Goal: Task Accomplishment & Management: Manage account settings

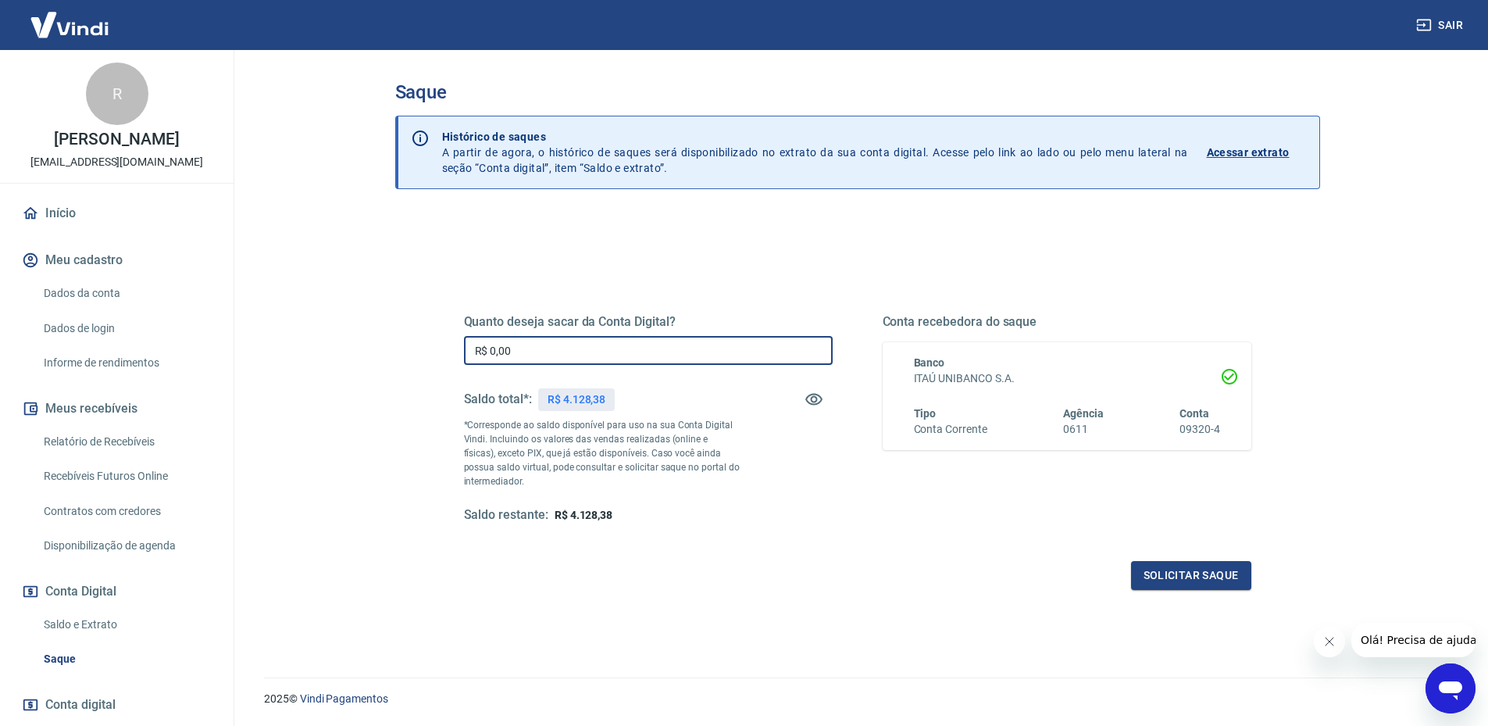
click at [520, 352] on input "R$ 0,00" at bounding box center [648, 350] width 369 height 29
type input "R$ 4.128,38"
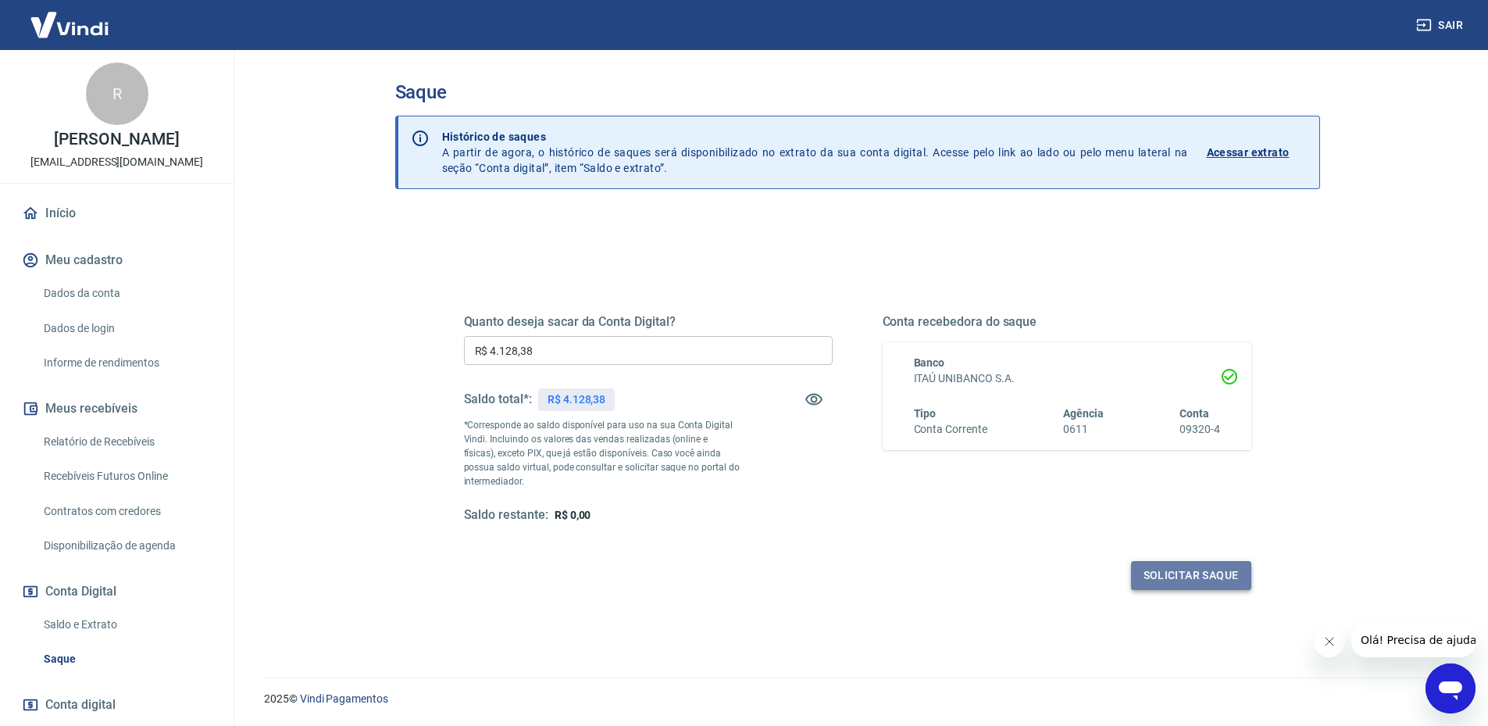
click at [1197, 571] on button "Solicitar saque" at bounding box center [1191, 575] width 120 height 29
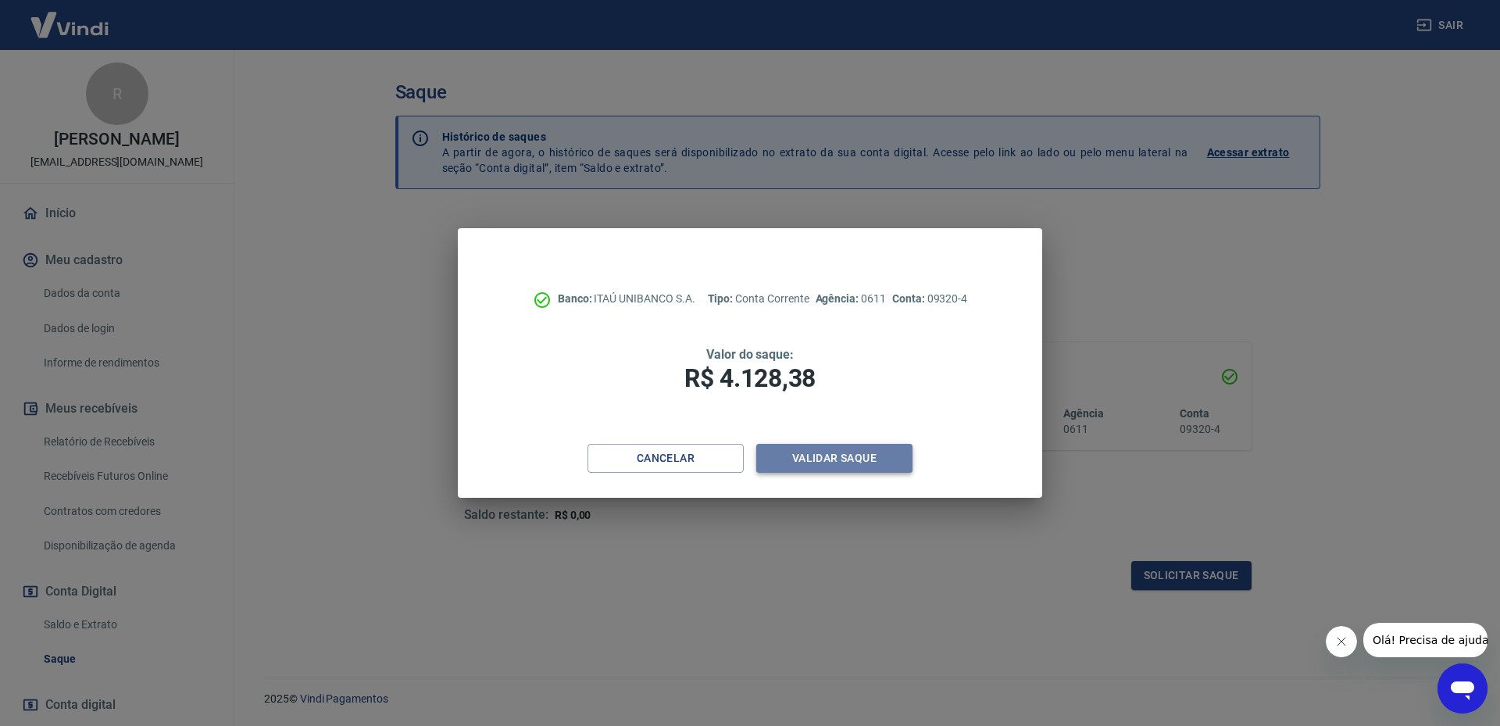
click at [816, 465] on button "Validar saque" at bounding box center [834, 458] width 156 height 29
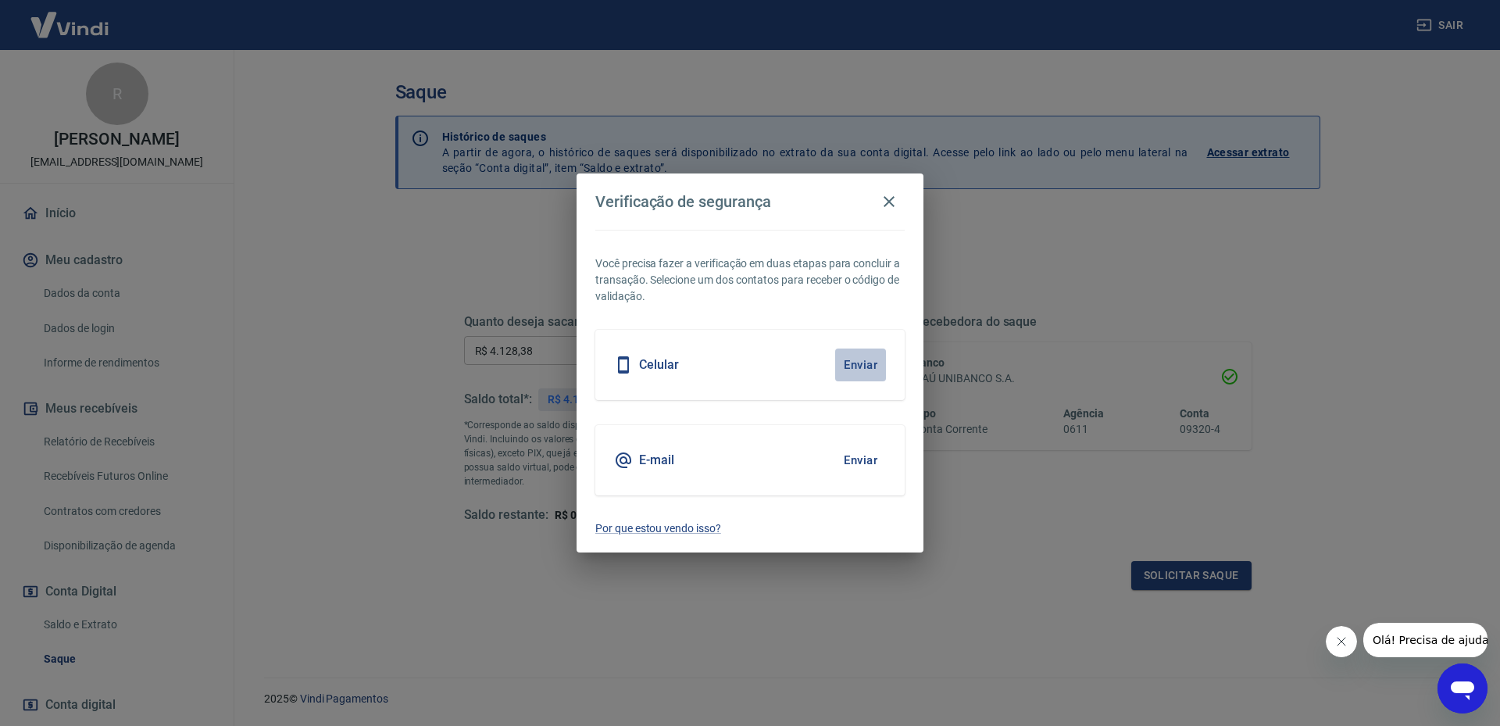
click at [869, 359] on button "Enviar" at bounding box center [860, 364] width 51 height 33
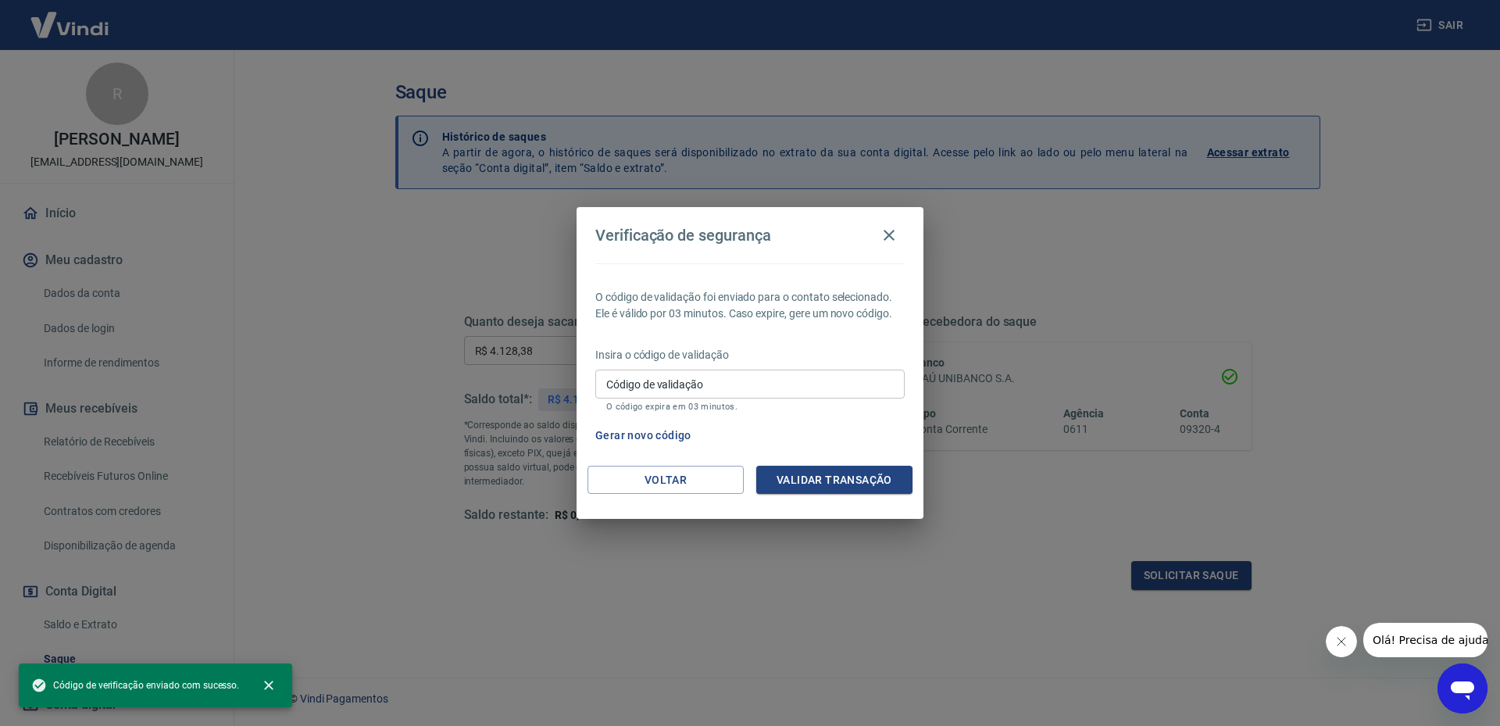
click at [769, 370] on input "Código de validação" at bounding box center [749, 384] width 309 height 29
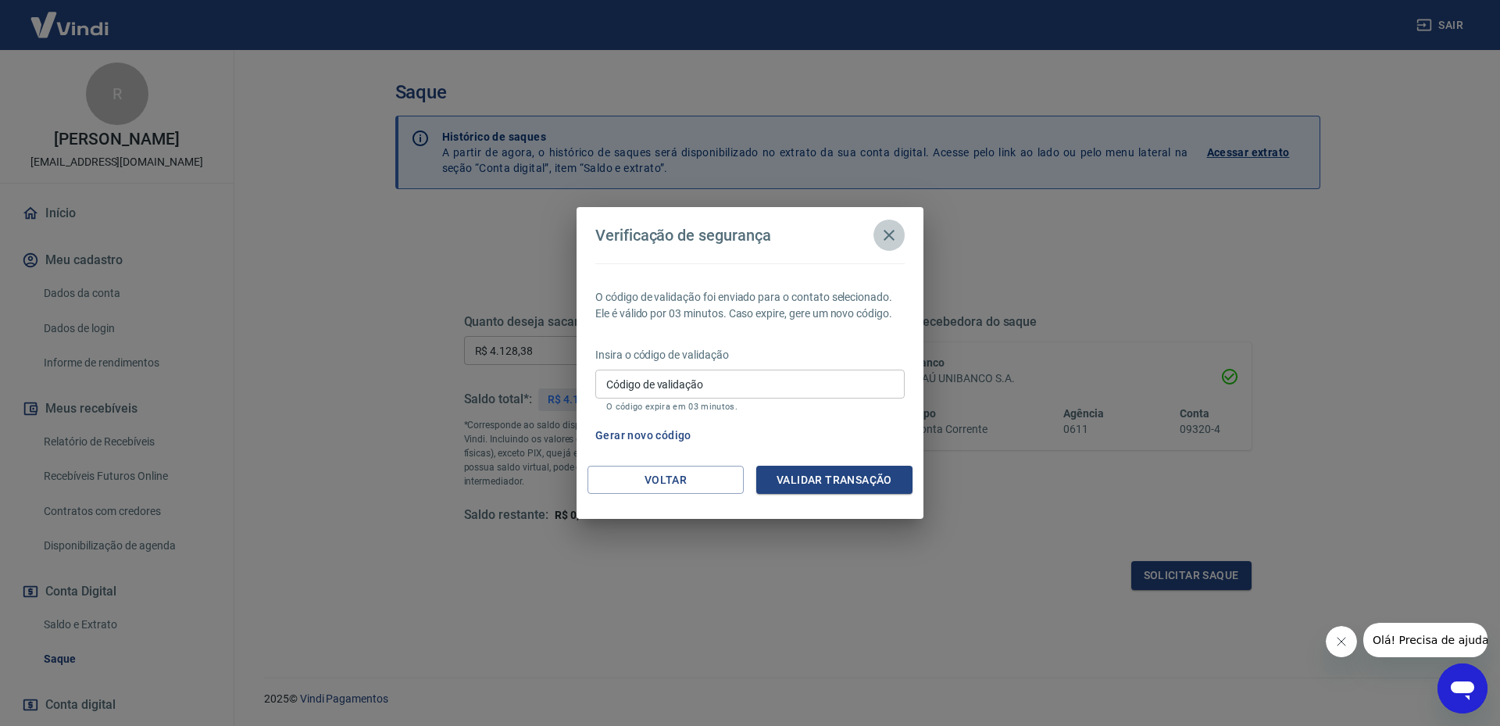
click at [891, 235] on icon "button" at bounding box center [889, 235] width 19 height 19
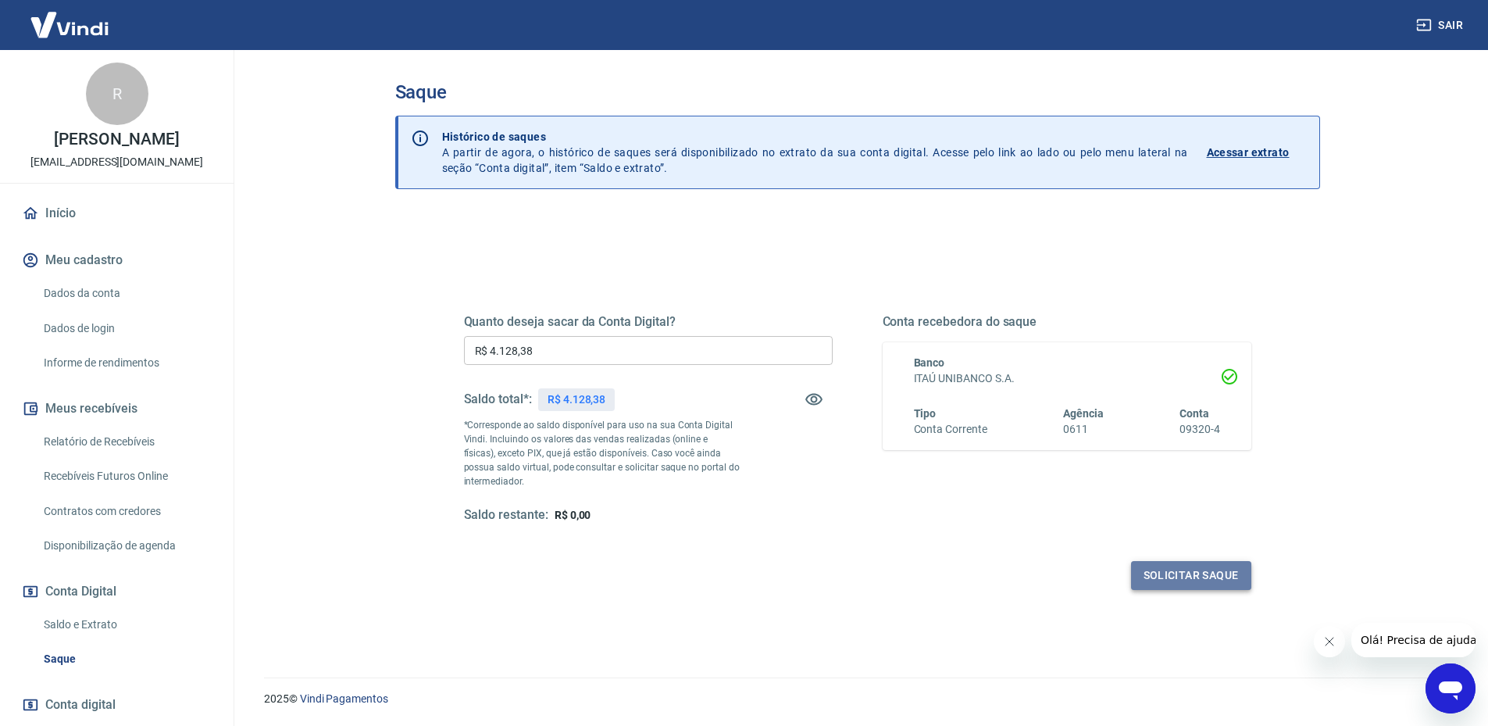
click at [1220, 582] on button "Solicitar saque" at bounding box center [1191, 575] width 120 height 29
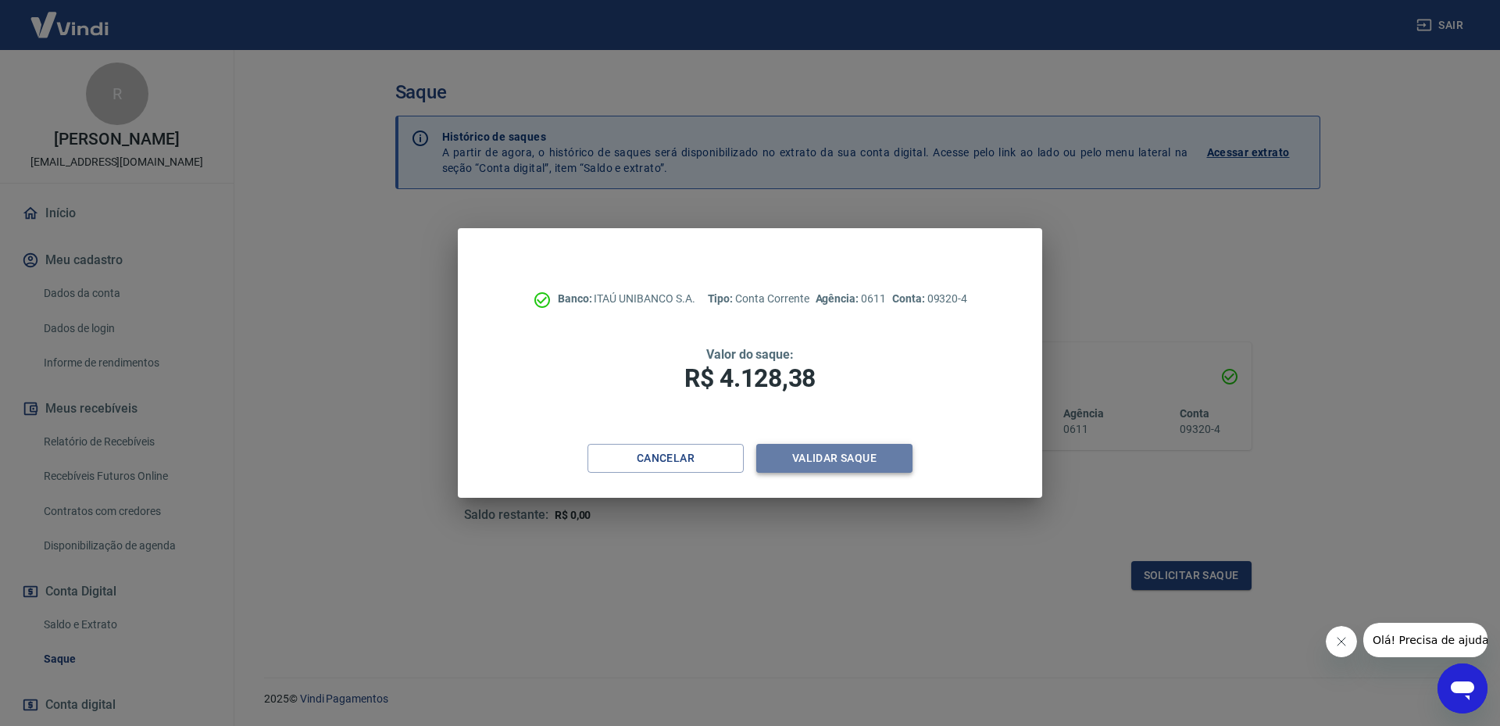
click at [825, 465] on button "Validar saque" at bounding box center [834, 458] width 156 height 29
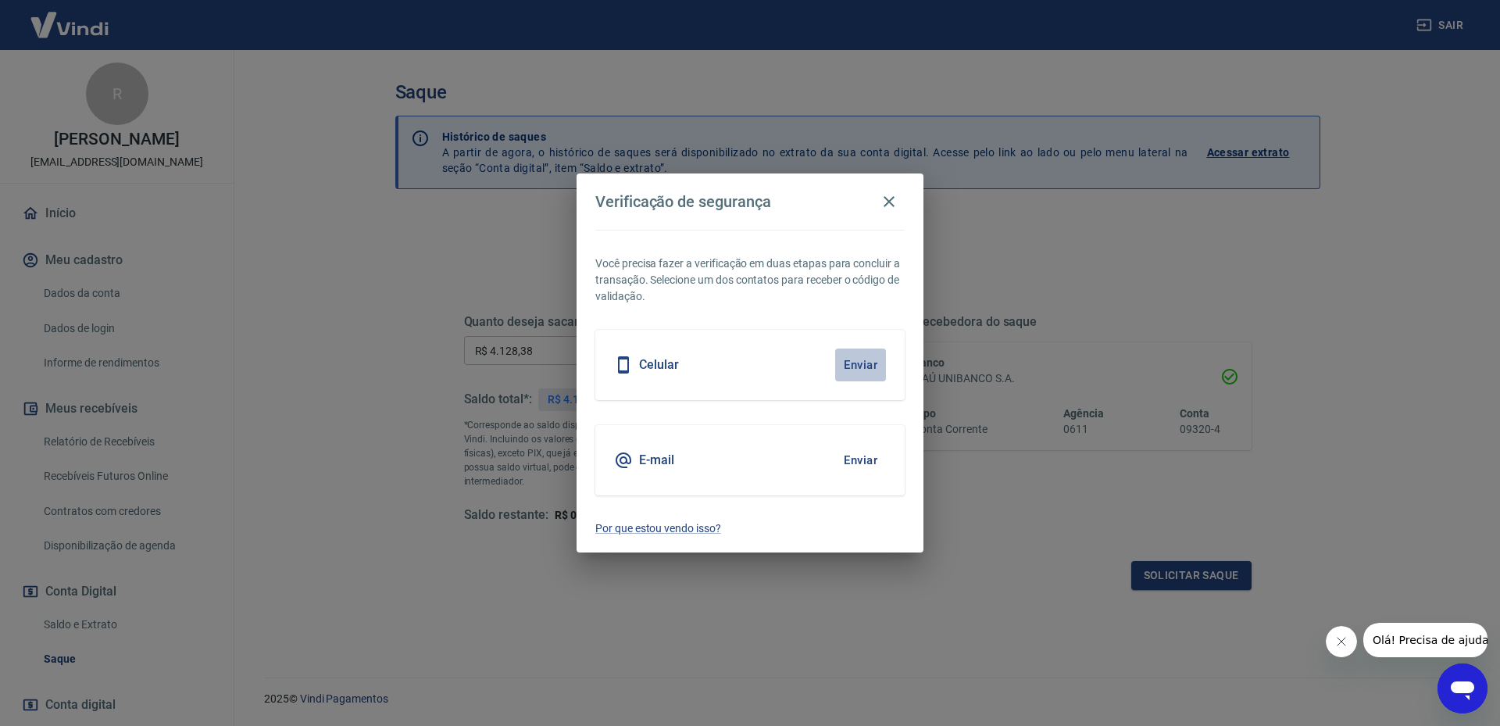
click at [869, 368] on button "Enviar" at bounding box center [860, 364] width 51 height 33
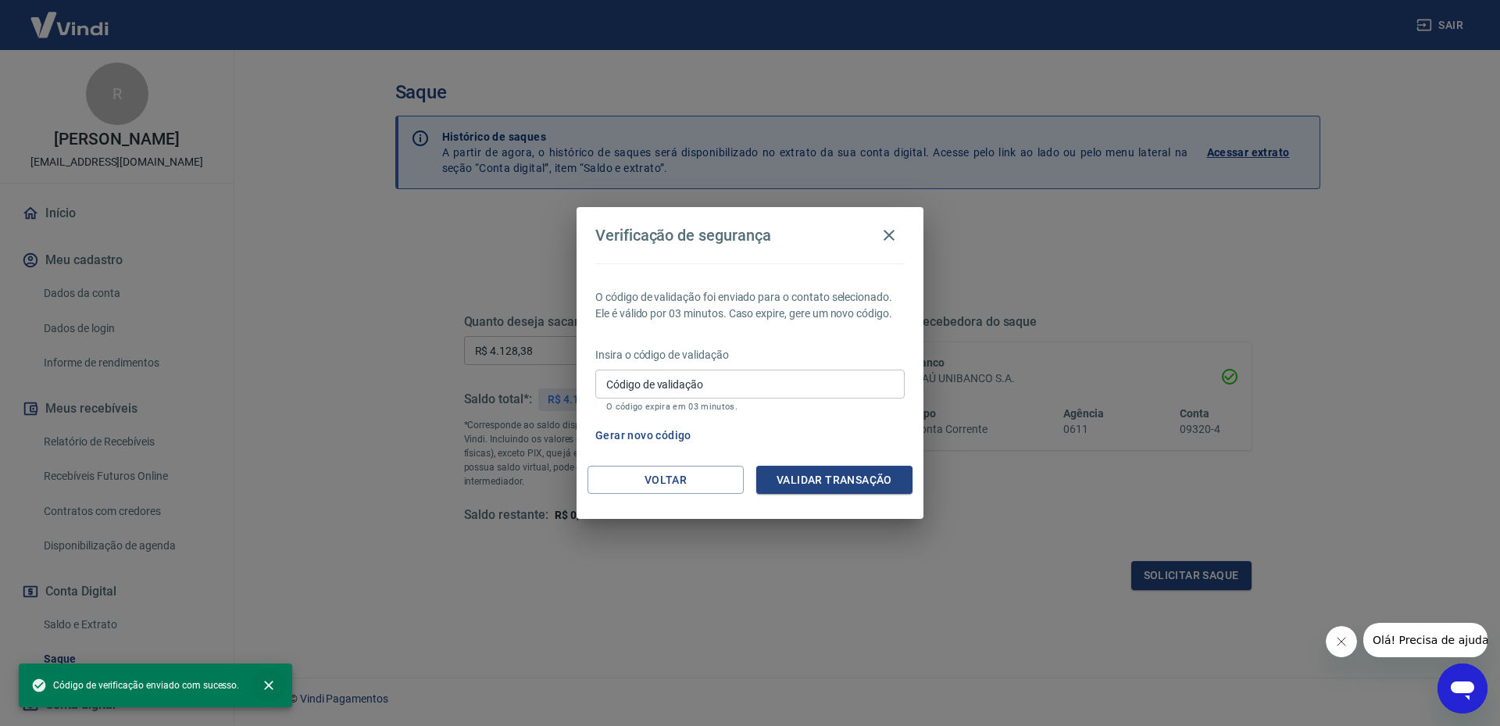
click at [270, 684] on icon "close" at bounding box center [269, 685] width 16 height 16
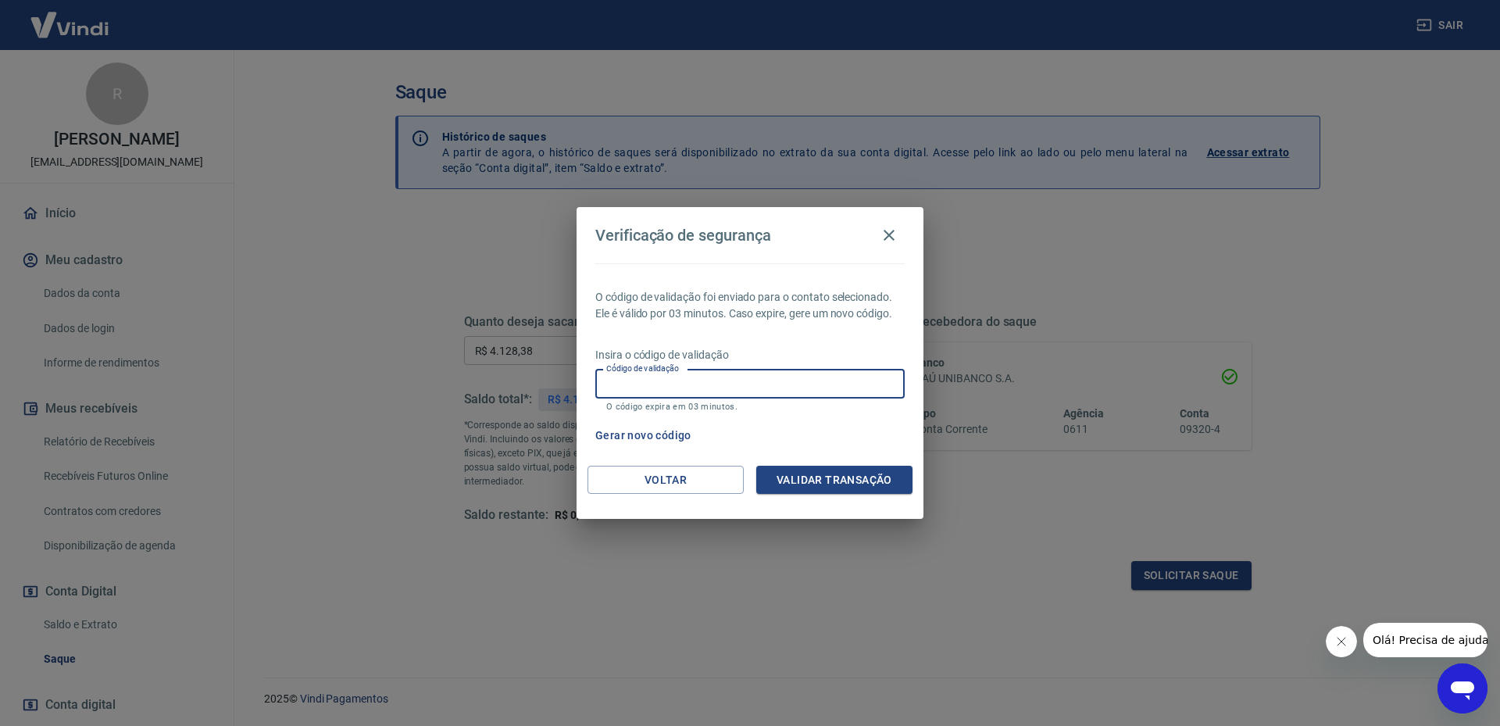
click at [853, 380] on input "Código de validação" at bounding box center [749, 384] width 309 height 29
click at [741, 371] on input "Código de validação" at bounding box center [749, 384] width 309 height 29
click at [734, 372] on input "Código de validação" at bounding box center [749, 384] width 309 height 29
click at [1473, 289] on div "Verificação de segurança O código de validação foi enviado para o contato selec…" at bounding box center [750, 363] width 1500 height 726
click at [685, 382] on input "Código de validação" at bounding box center [749, 384] width 309 height 29
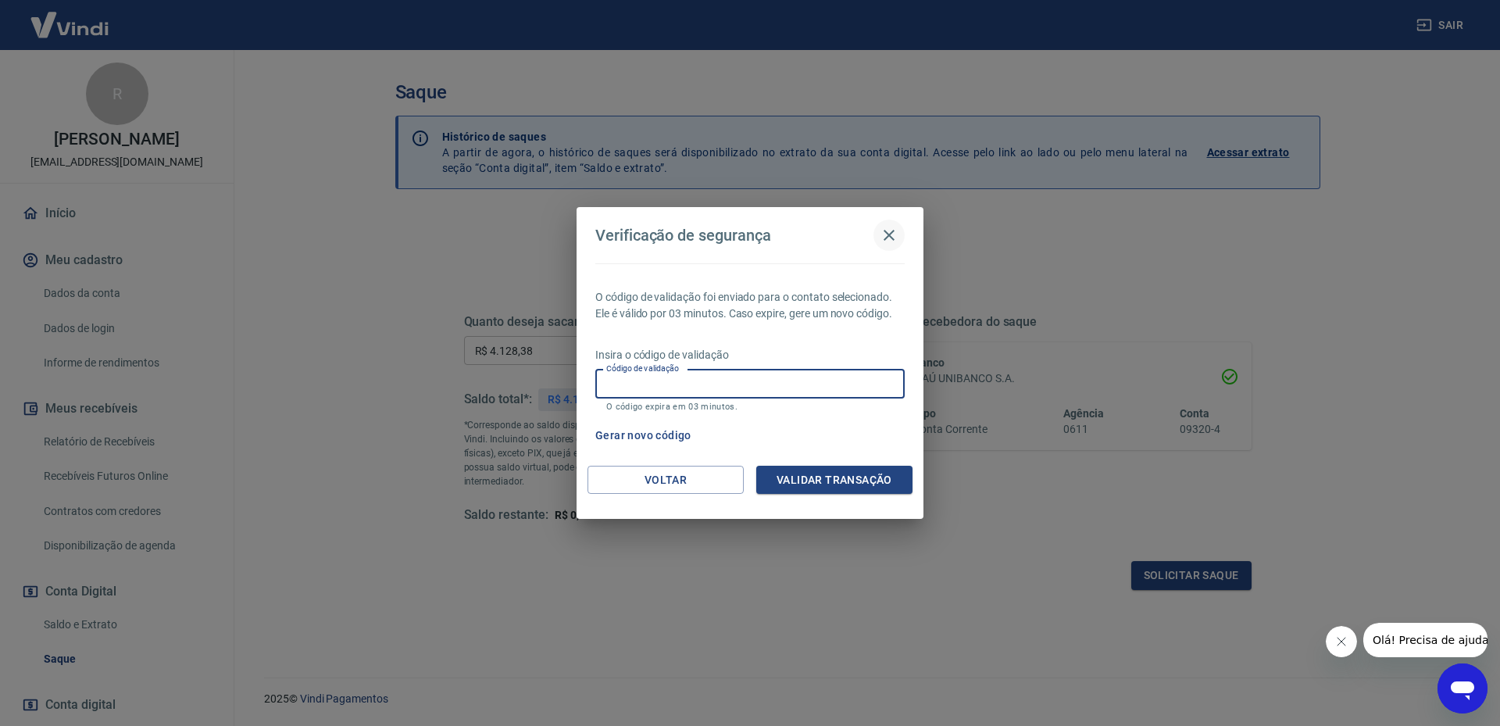
click at [894, 230] on icon "button" at bounding box center [889, 235] width 19 height 19
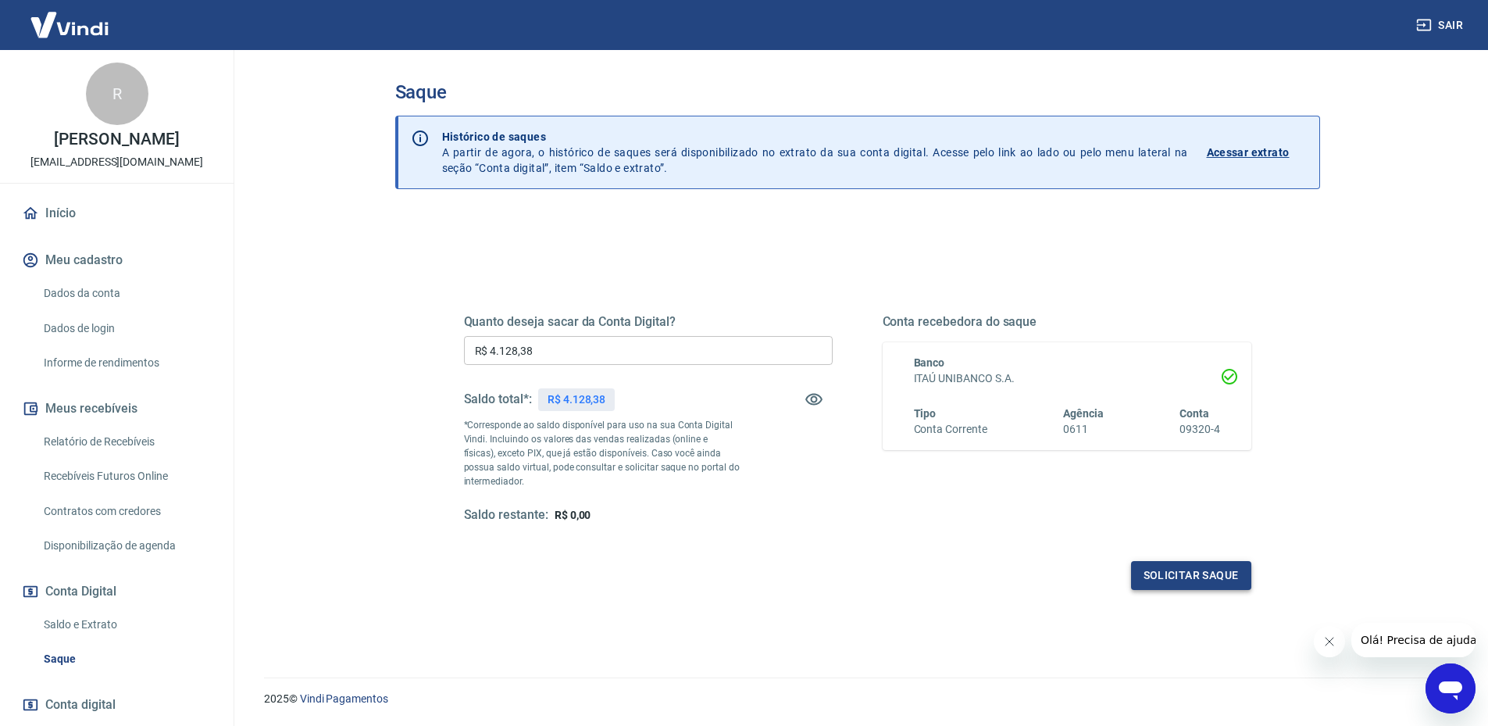
click at [1195, 579] on button "Solicitar saque" at bounding box center [1191, 575] width 120 height 29
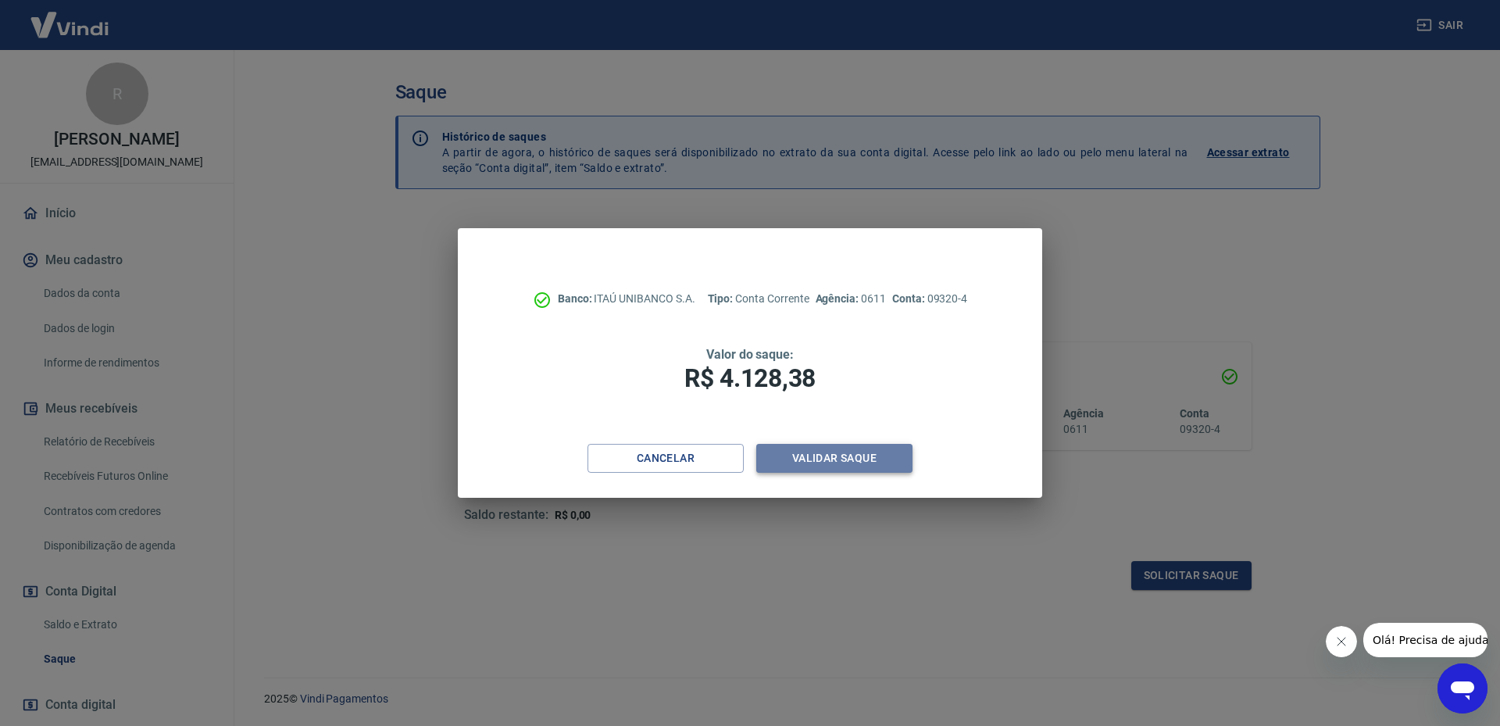
click at [794, 460] on button "Validar saque" at bounding box center [834, 458] width 156 height 29
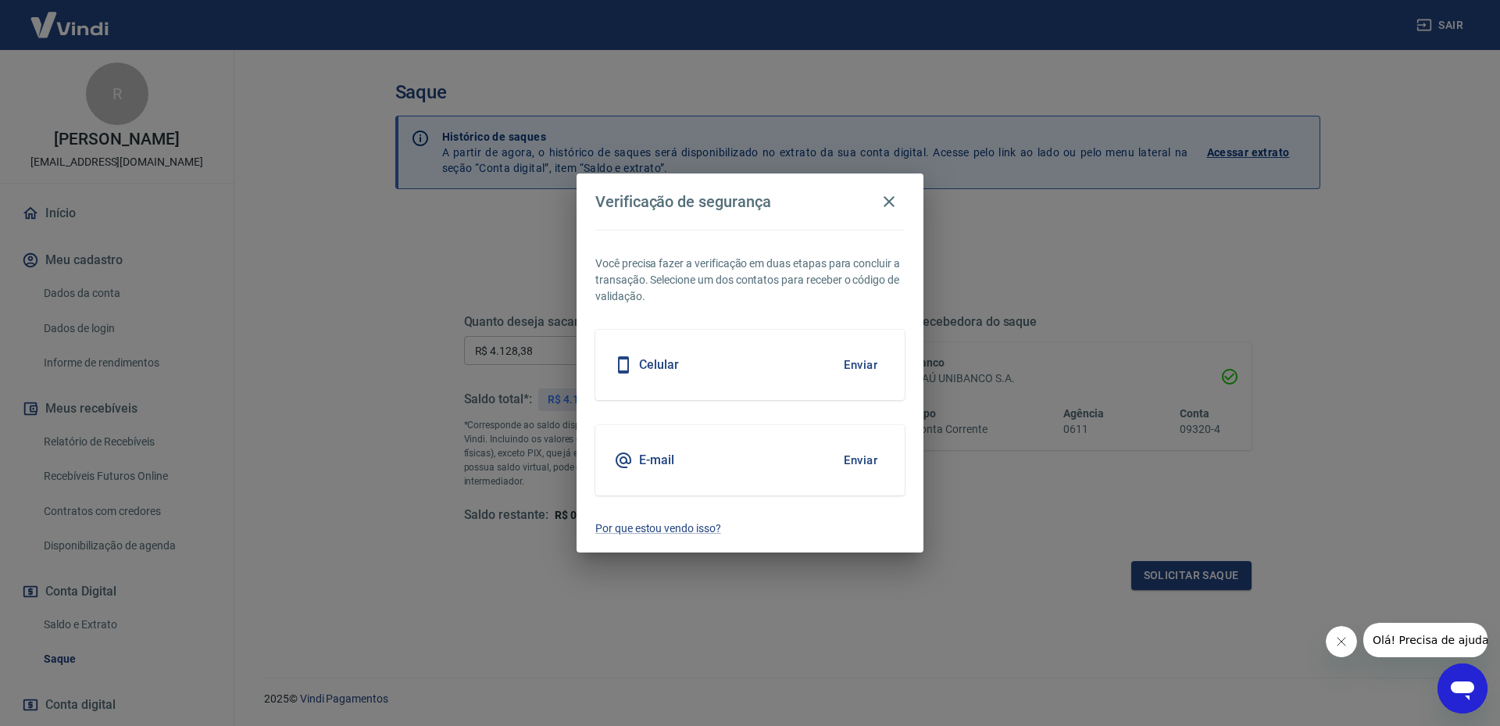
drag, startPoint x: 680, startPoint y: 361, endPoint x: 777, endPoint y: 366, distance: 96.2
click at [680, 362] on div "Celular Enviar" at bounding box center [749, 365] width 309 height 70
click at [863, 458] on button "Enviar" at bounding box center [860, 460] width 51 height 33
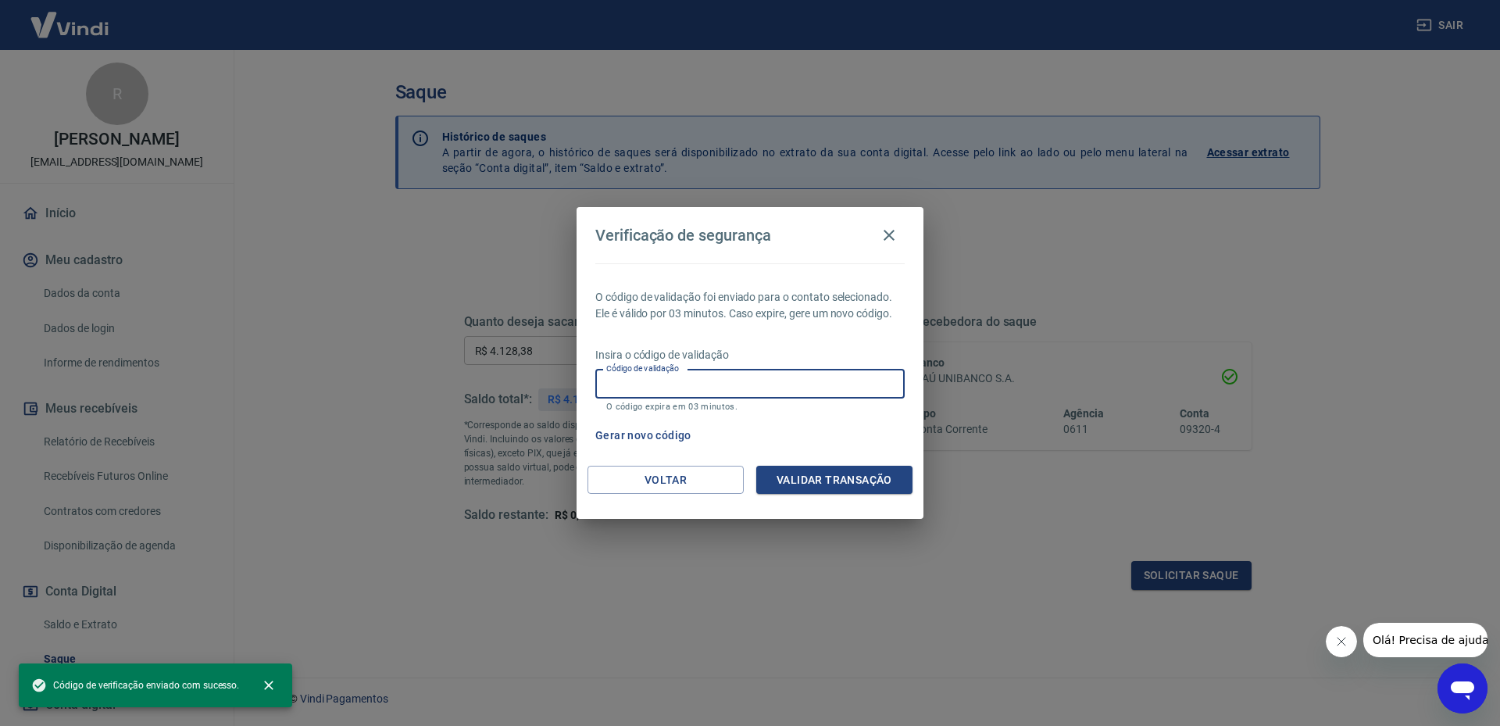
click at [741, 377] on input "Código de validação" at bounding box center [749, 384] width 309 height 29
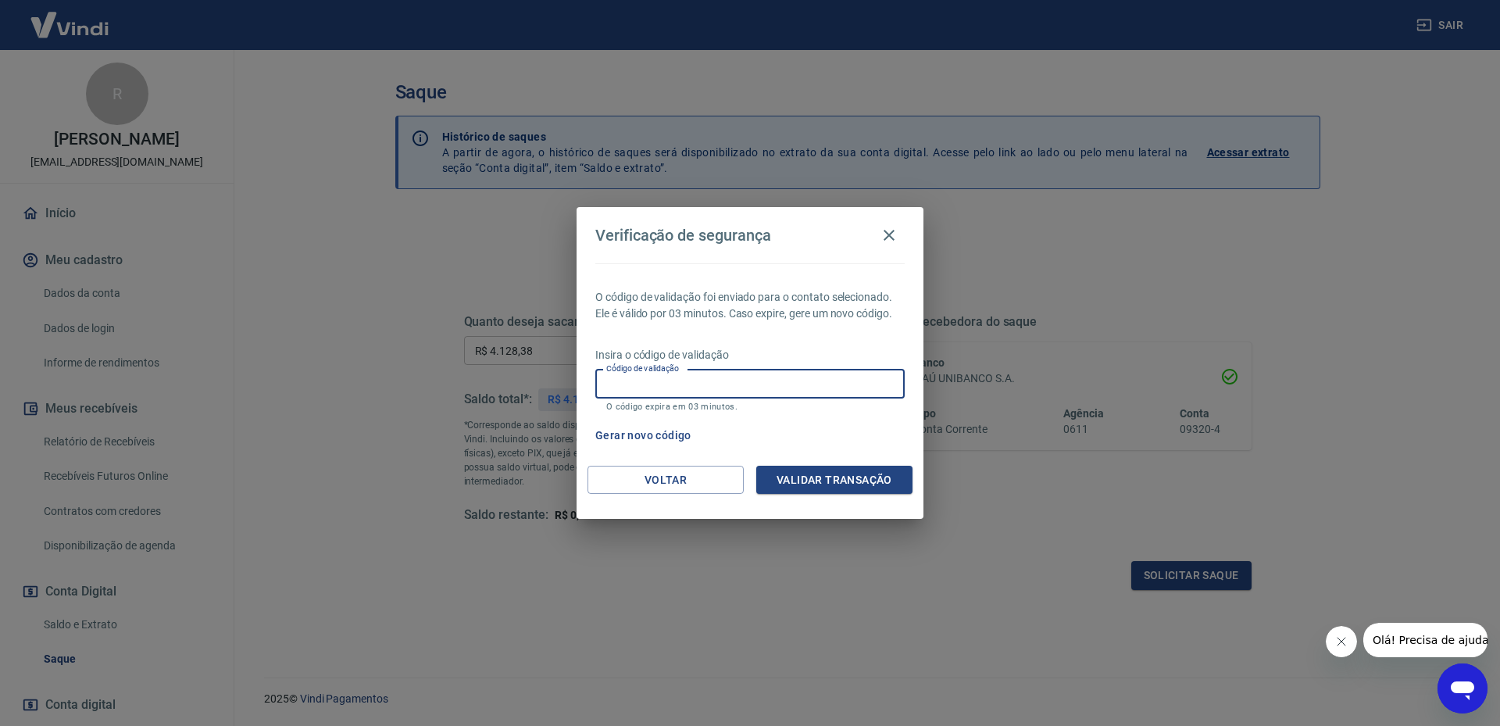
click at [762, 384] on input "Código de validação" at bounding box center [749, 384] width 309 height 29
type input "104893"
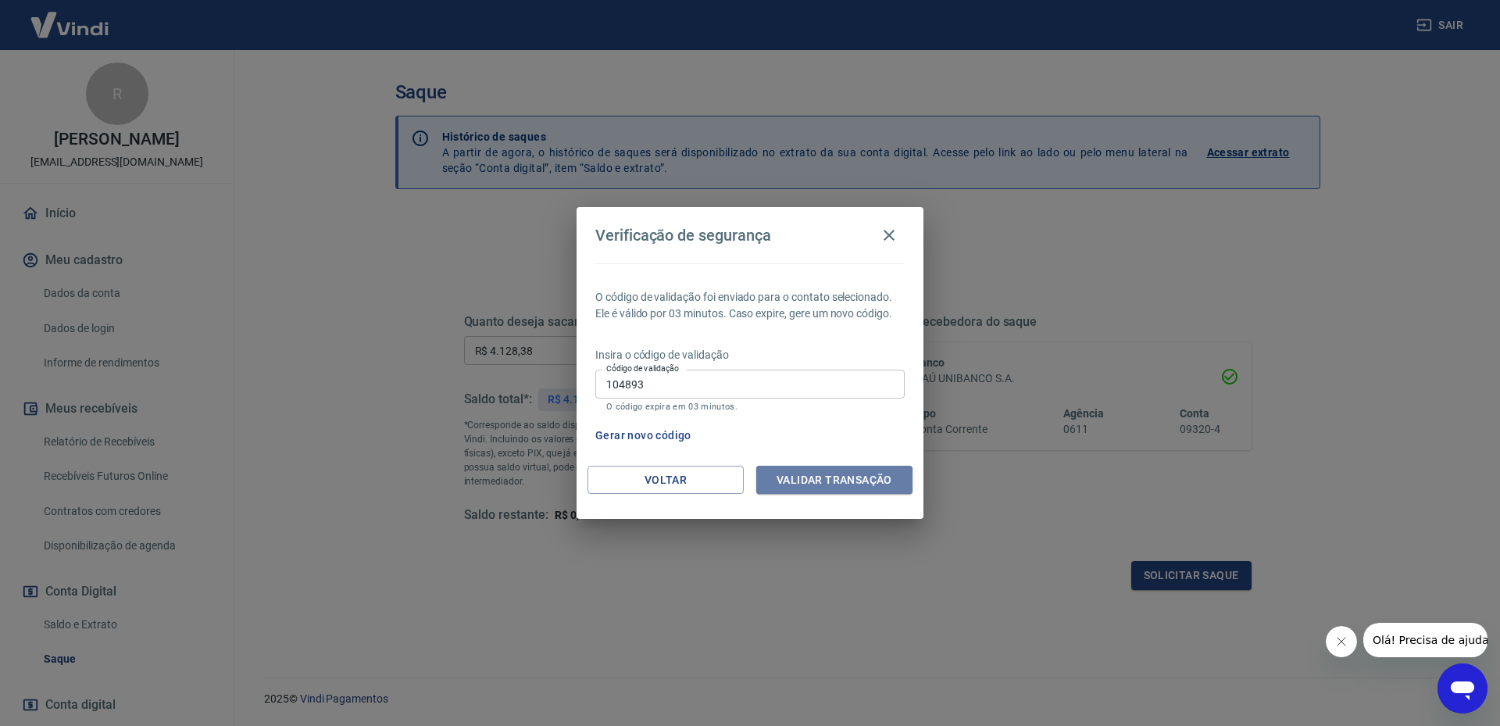
click at [835, 473] on button "Validar transação" at bounding box center [834, 480] width 156 height 29
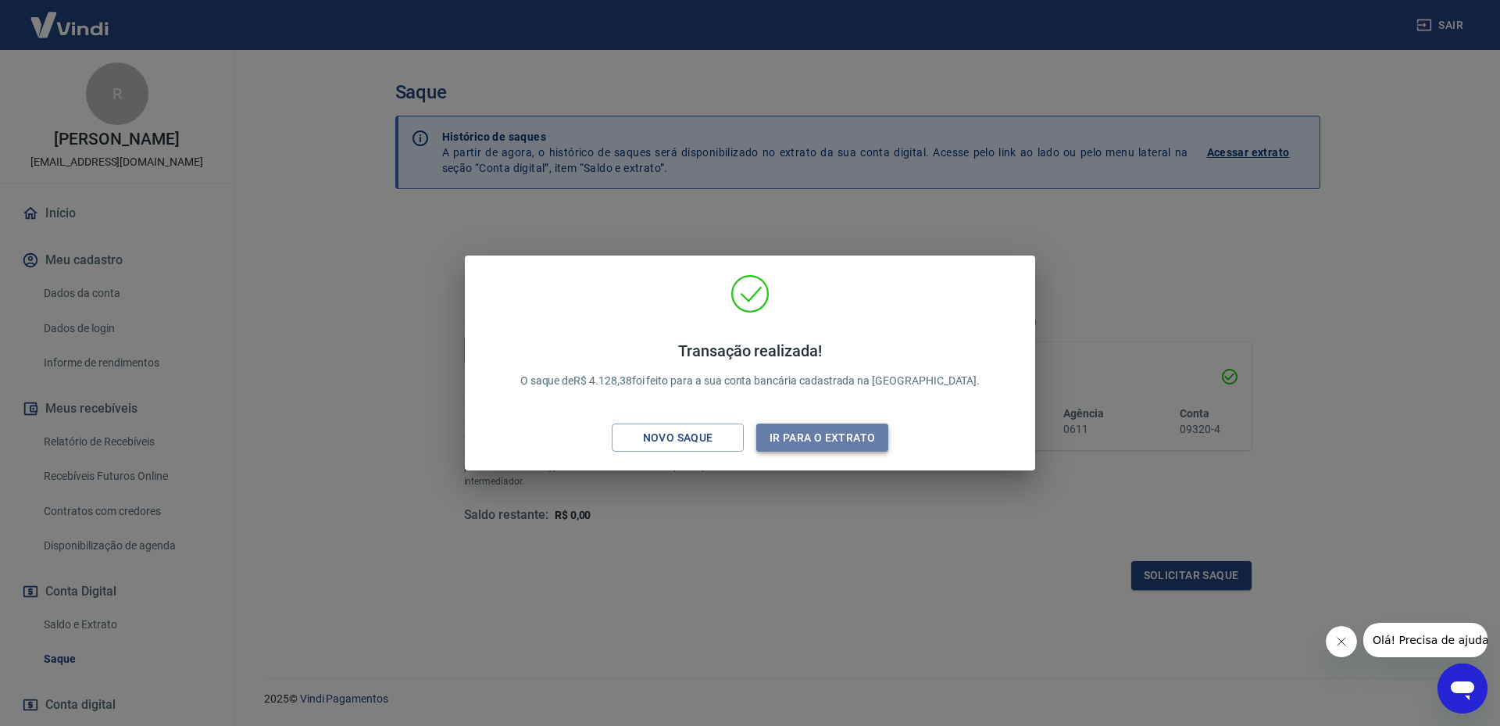
click at [841, 435] on button "Ir para o extrato" at bounding box center [822, 437] width 132 height 29
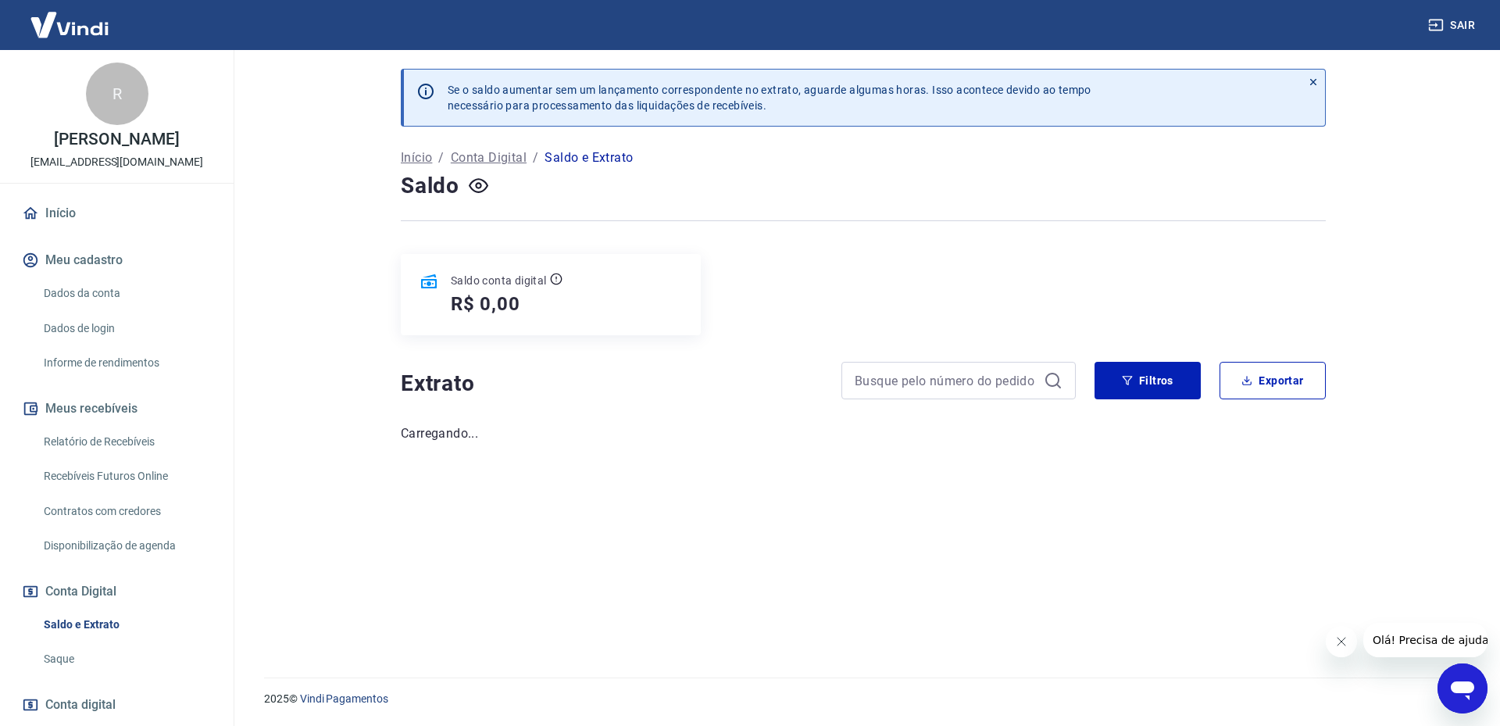
click at [119, 445] on link "Relatório de Recebíveis" at bounding box center [125, 442] width 177 height 32
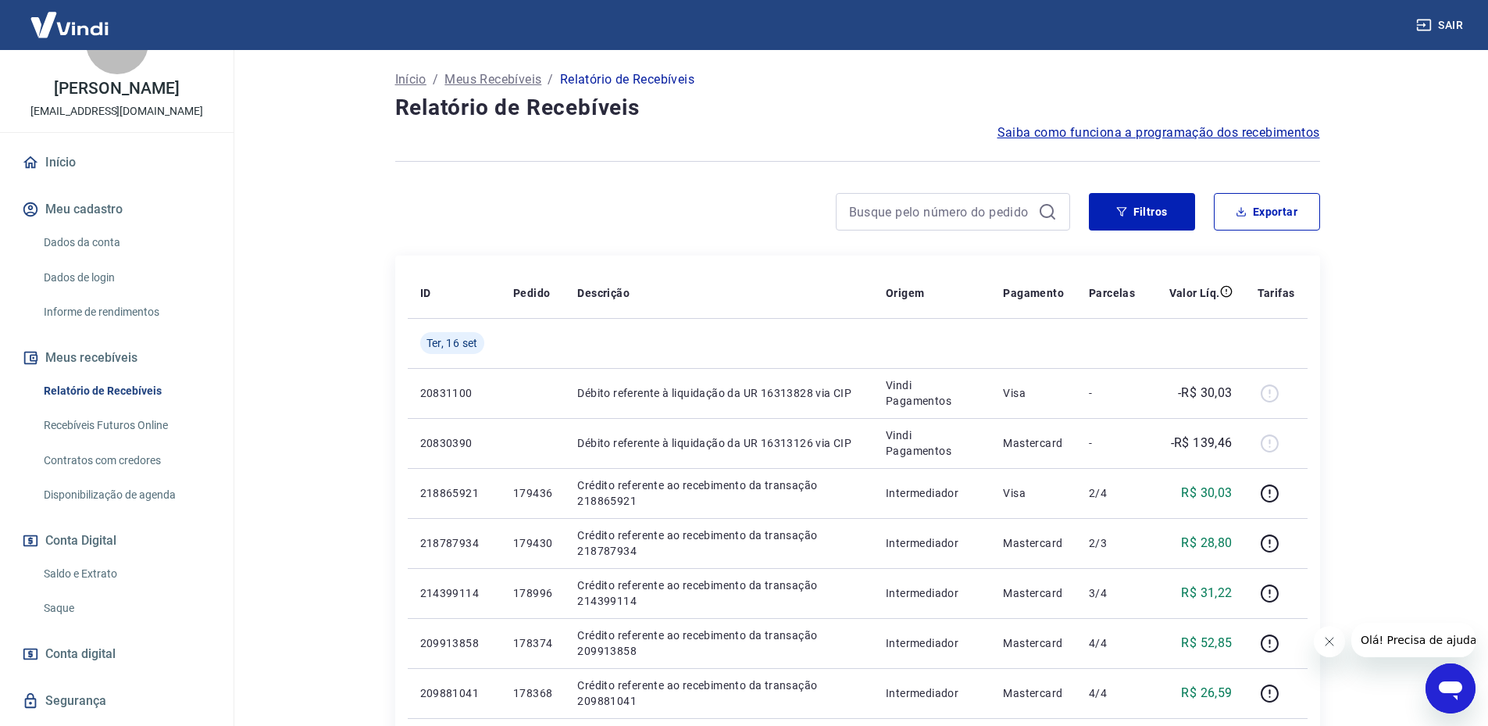
scroll to position [78, 0]
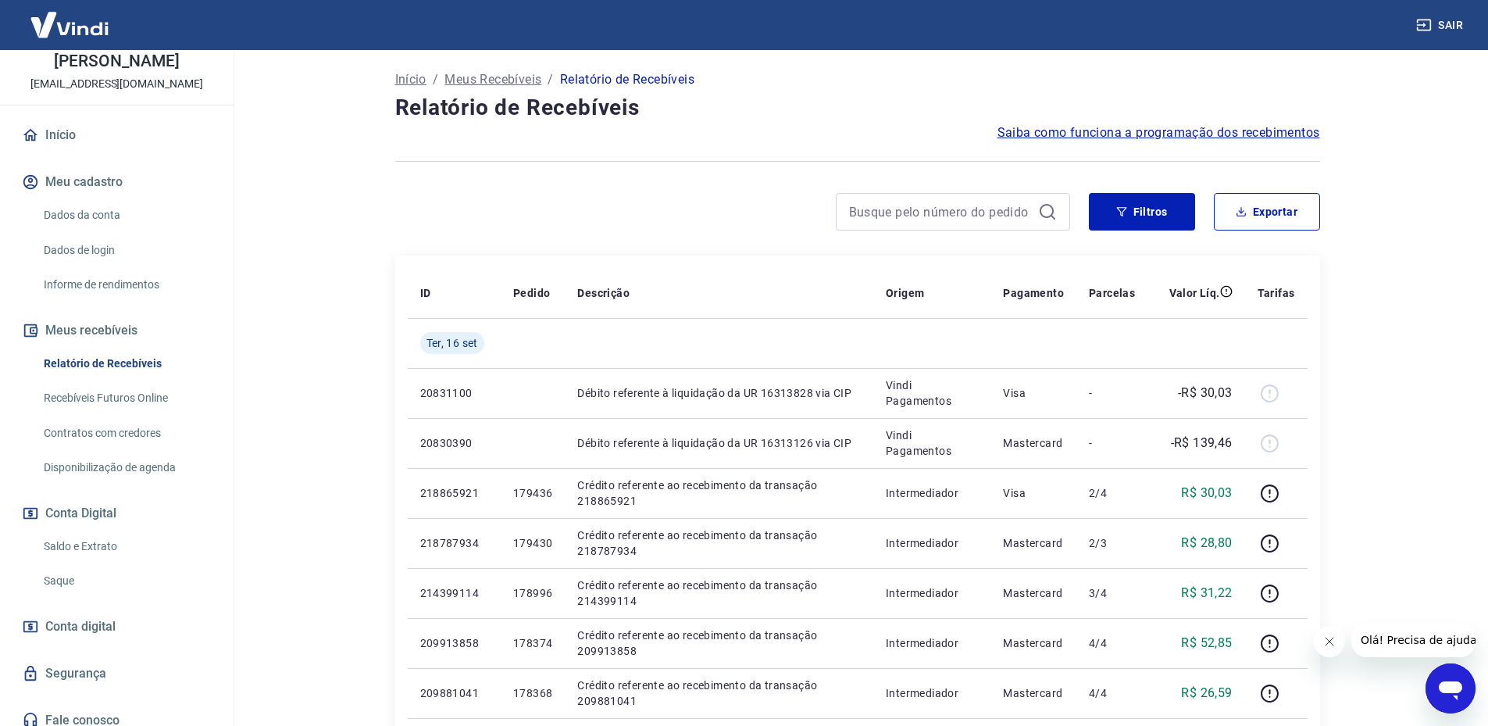
click at [85, 537] on link "Saldo e Extrato" at bounding box center [125, 546] width 177 height 32
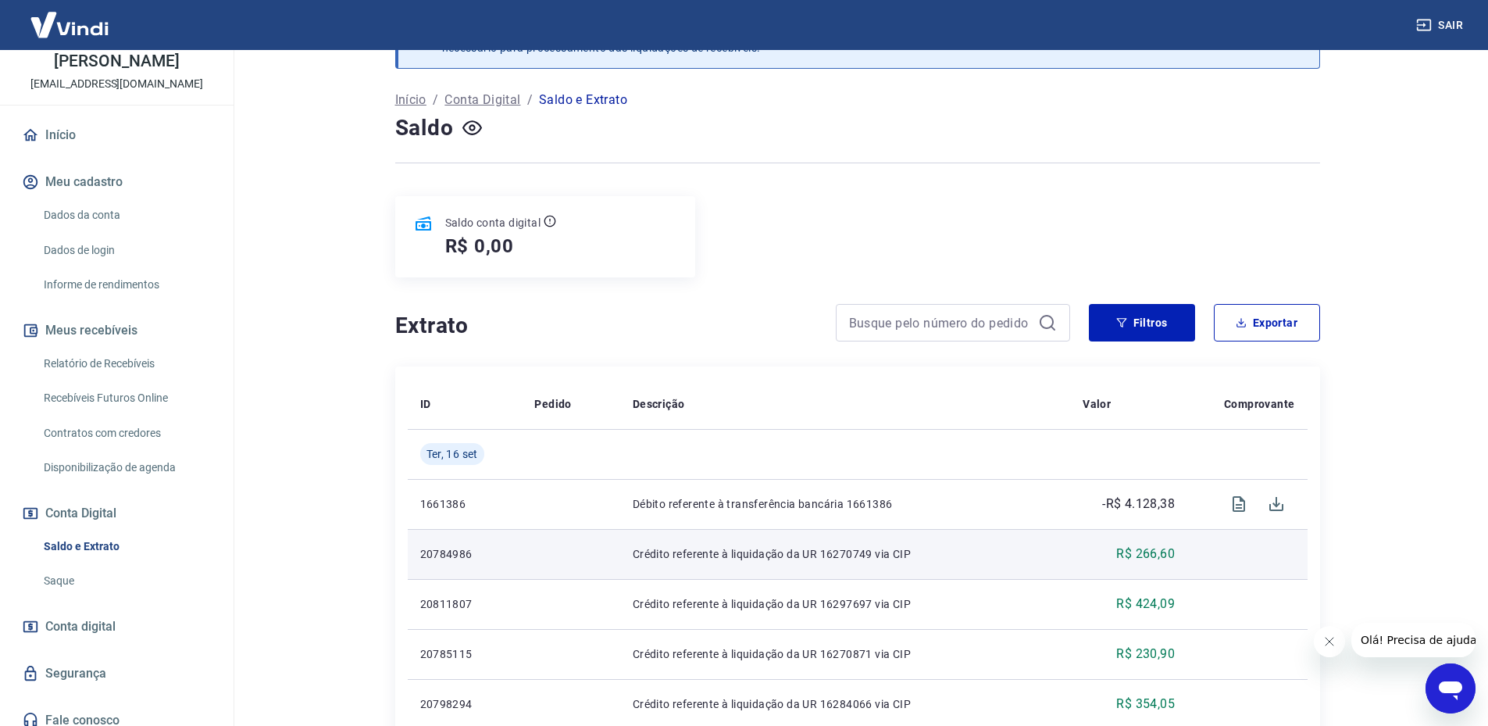
scroll to position [156, 0]
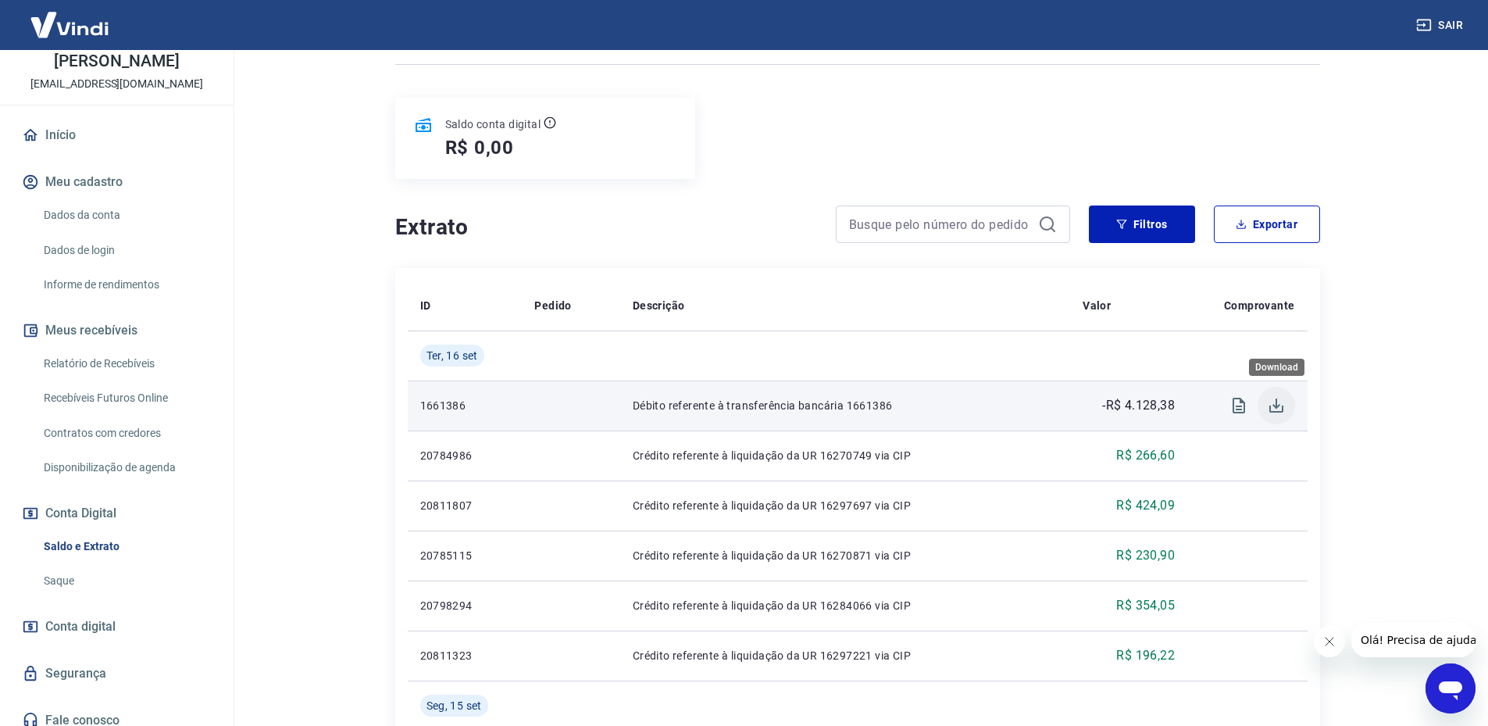
click at [1278, 403] on icon "Download" at bounding box center [1276, 405] width 19 height 19
